Goal: Task Accomplishment & Management: Manage account settings

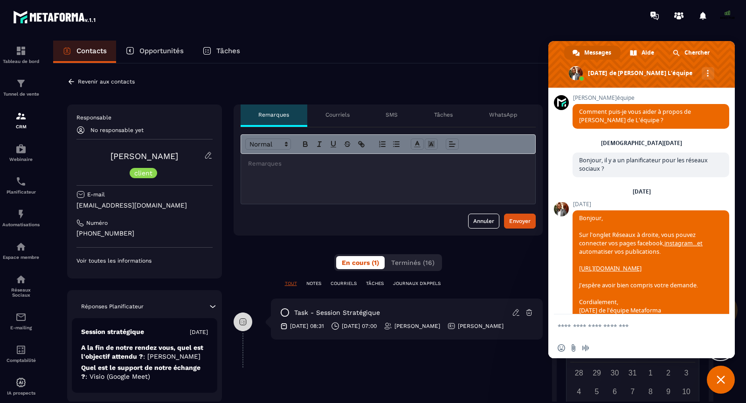
scroll to position [6952, 0]
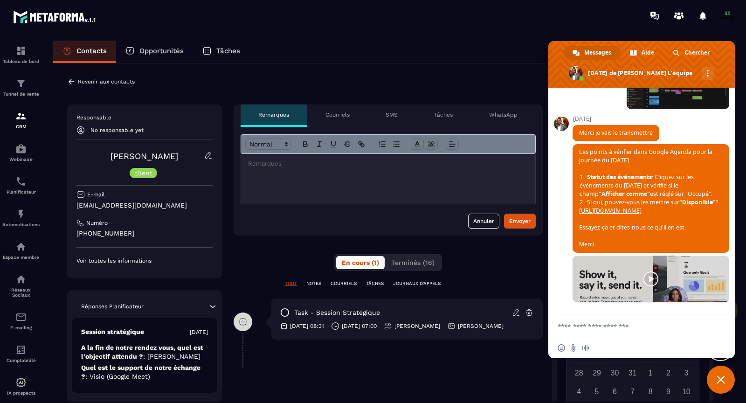
click at [717, 374] on span "Fermer le chat" at bounding box center [721, 380] width 28 height 28
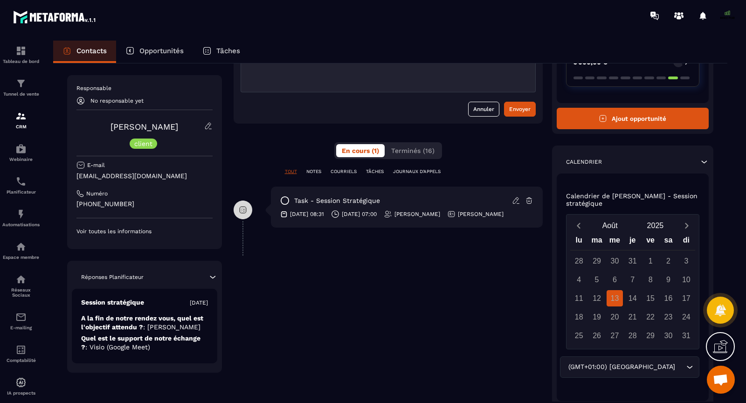
scroll to position [197, 0]
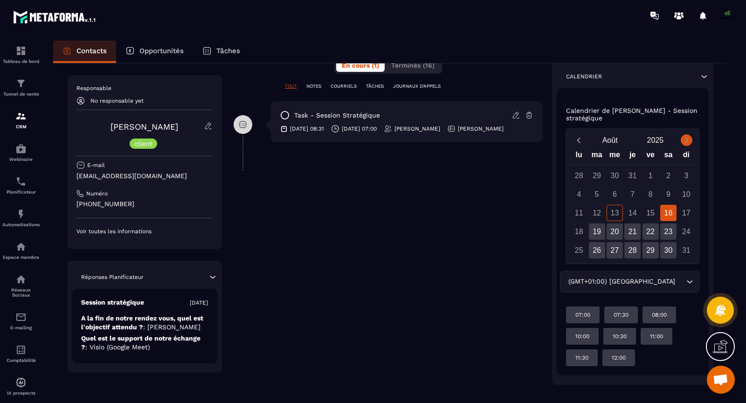
click at [686, 138] on icon "Next month" at bounding box center [686, 140] width 9 height 9
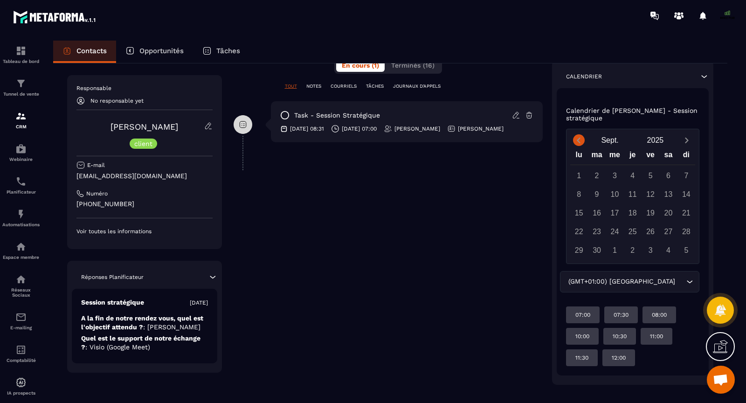
click at [581, 138] on icon "Previous month" at bounding box center [579, 141] width 3 height 6
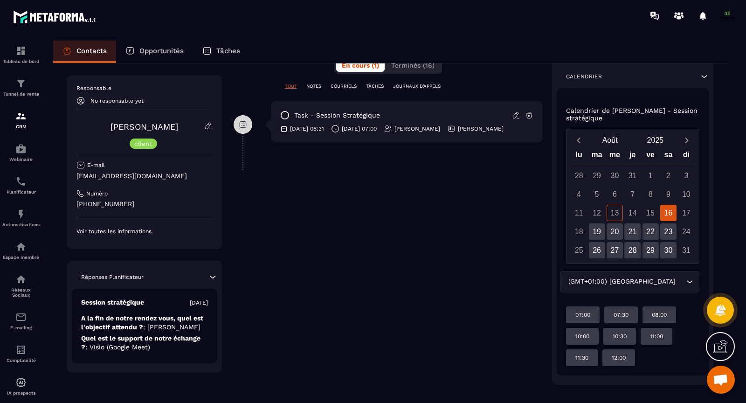
click at [583, 232] on div "18" at bounding box center [579, 231] width 16 height 16
click at [715, 379] on span "Ouvrir le chat" at bounding box center [720, 380] width 15 height 13
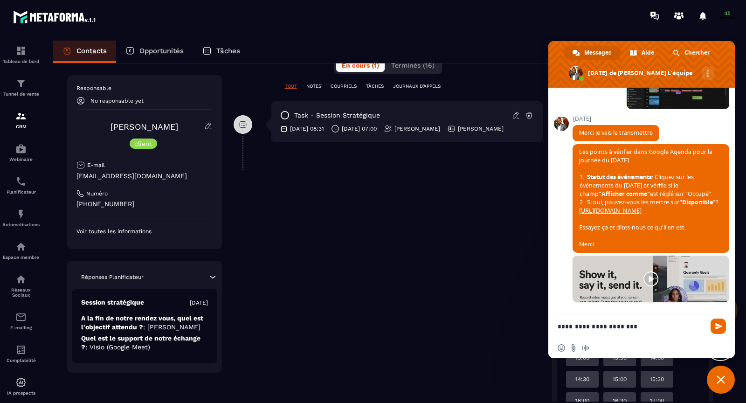
click at [721, 384] on span "Fermer le chat" at bounding box center [721, 380] width 28 height 28
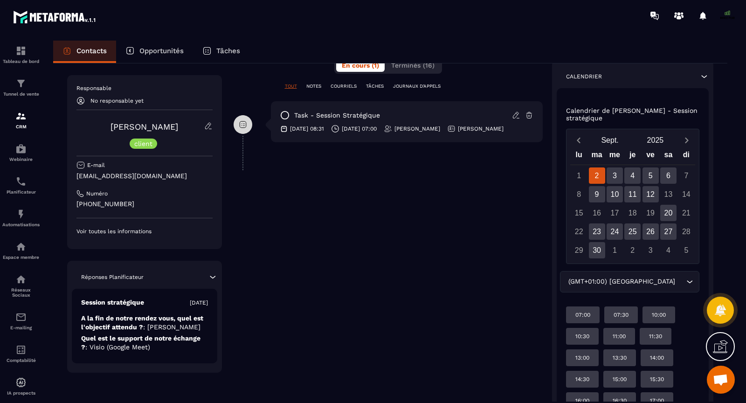
click at [583, 172] on div "1" at bounding box center [579, 175] width 16 height 16
click at [726, 380] on span "Ouvrir le chat" at bounding box center [720, 380] width 15 height 13
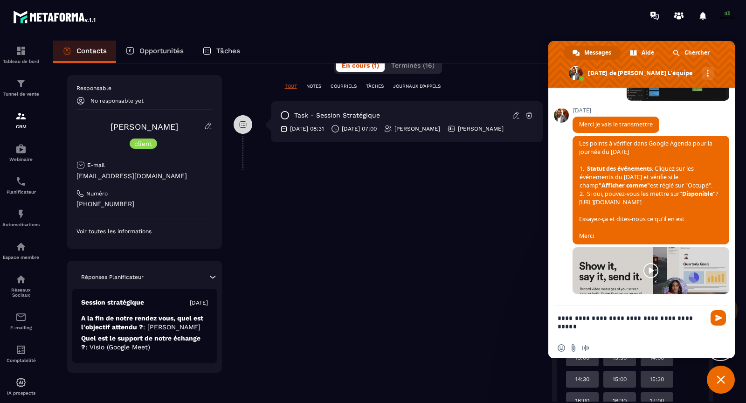
type textarea "**********"
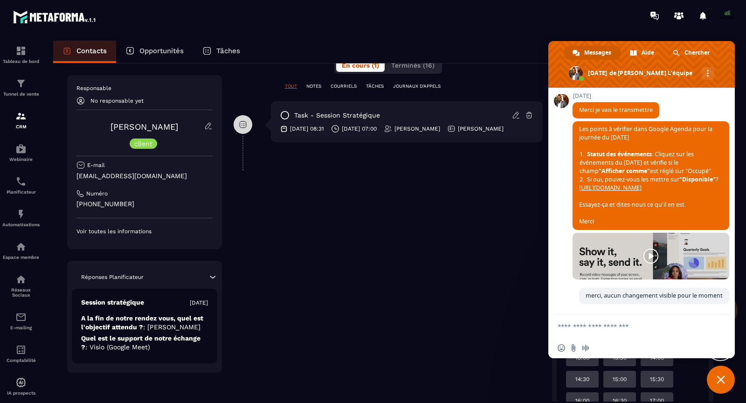
scroll to position [7069, 0]
